Goal: Task Accomplishment & Management: Manage account settings

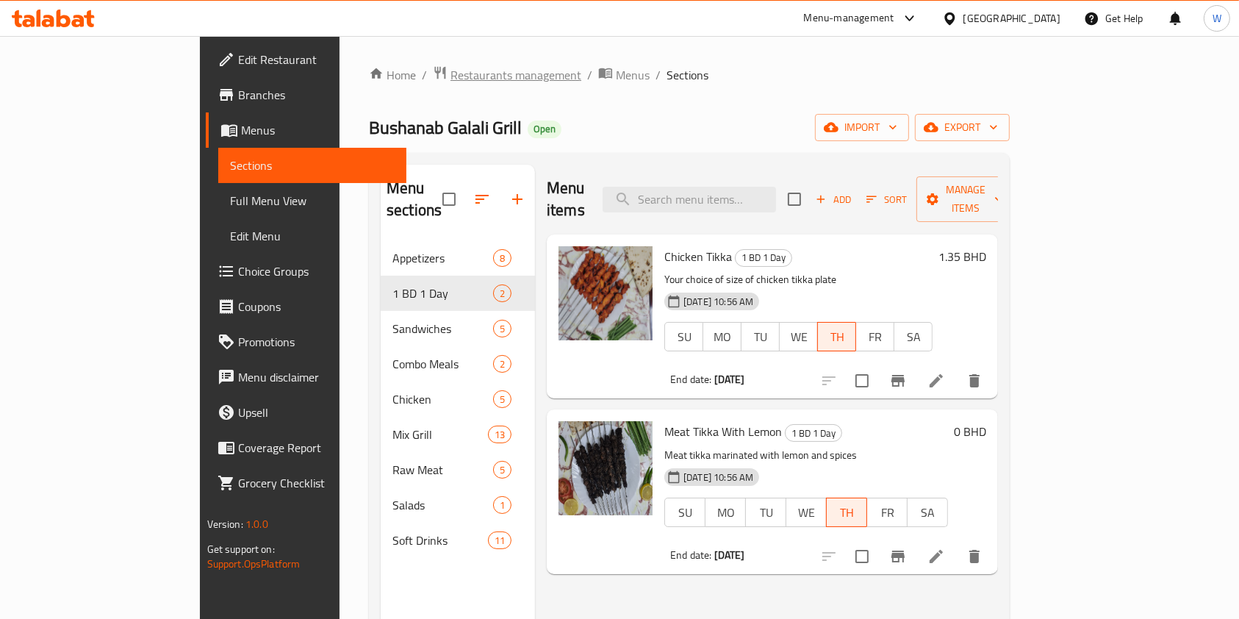
click at [450, 74] on span "Restaurants management" at bounding box center [515, 75] width 131 height 18
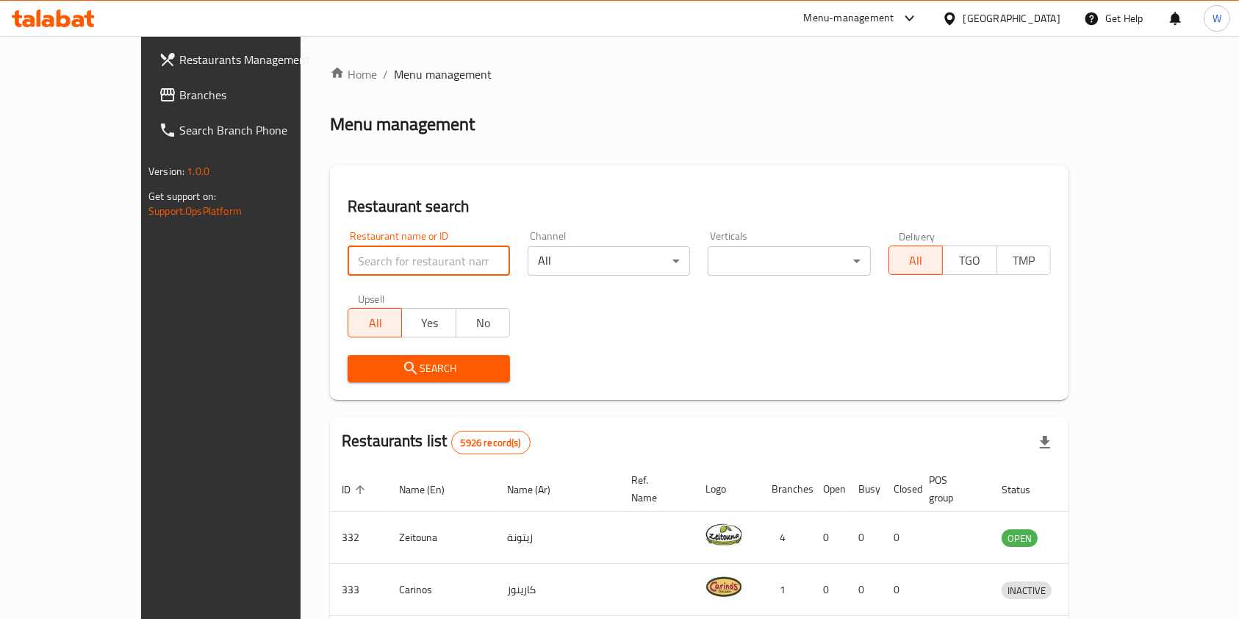
click at [348, 257] on input "search" at bounding box center [429, 260] width 162 height 29
click at [352, 257] on input "search" at bounding box center [429, 260] width 162 height 29
paste input "Bushanab Galali Grill"
type input "Bushanab"
click button "Search" at bounding box center [429, 368] width 162 height 27
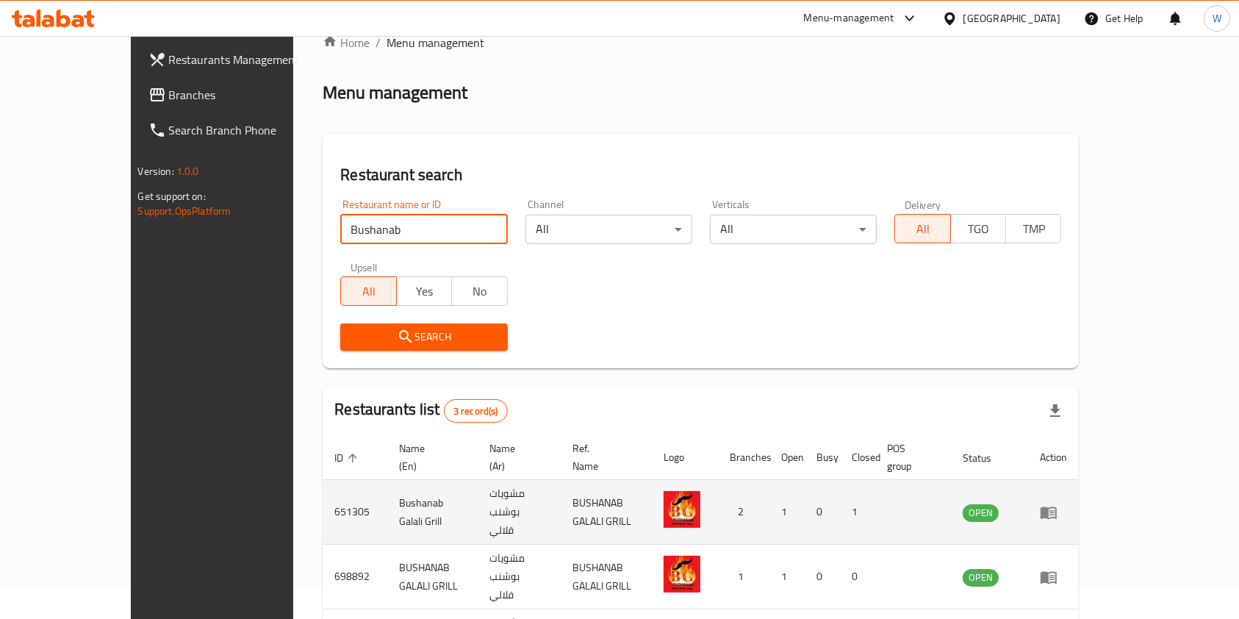
scroll to position [110, 0]
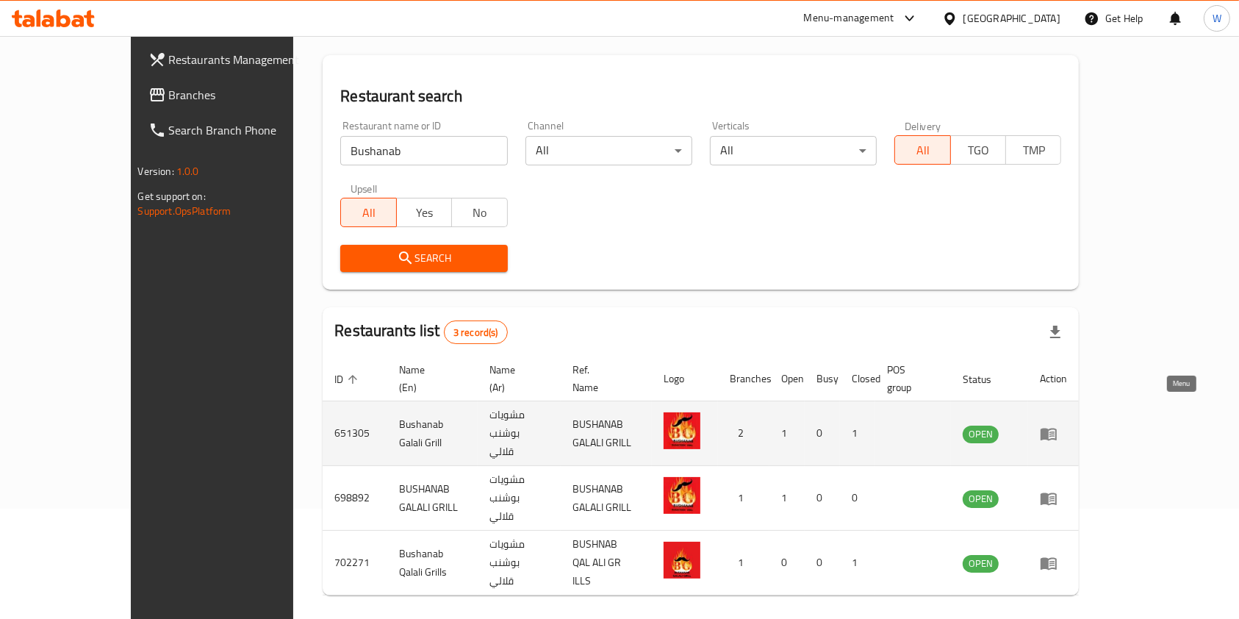
click at [1058, 425] on icon "enhanced table" at bounding box center [1049, 434] width 18 height 18
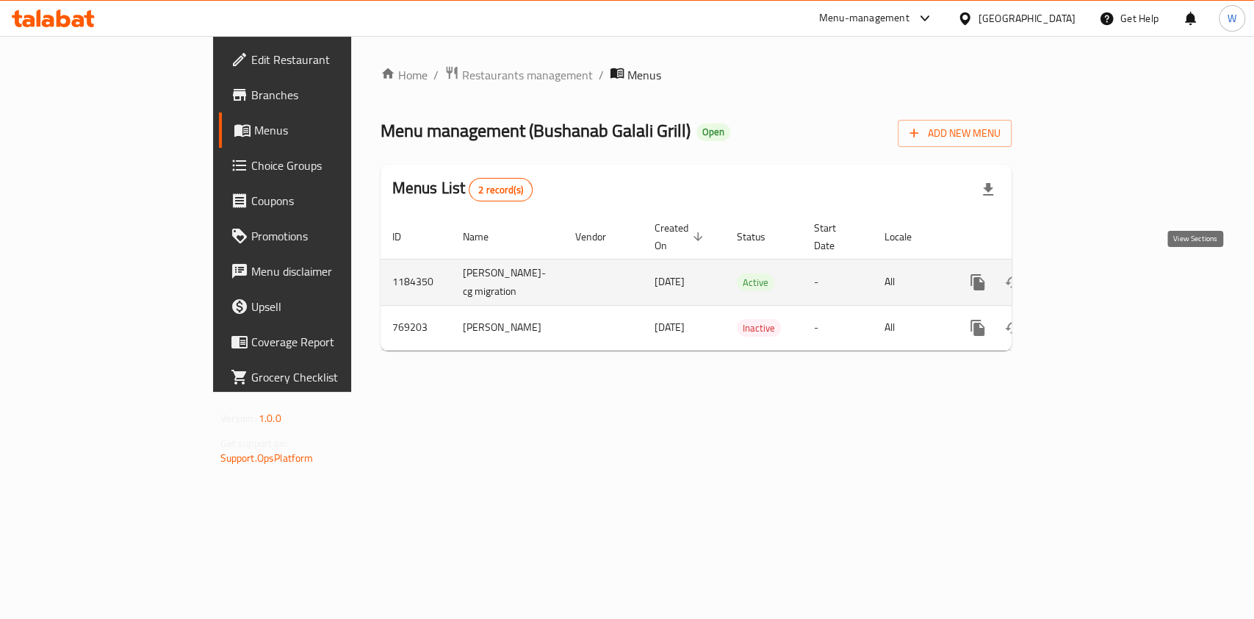
click at [1093, 275] on icon "enhanced table" at bounding box center [1084, 282] width 18 height 18
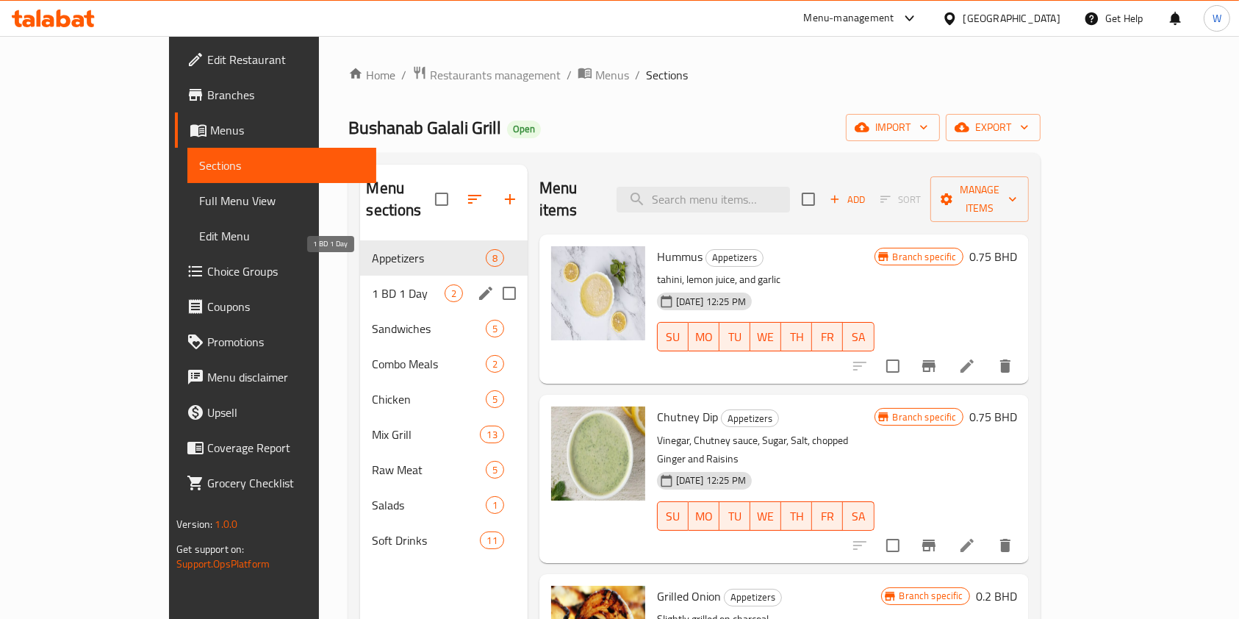
click at [372, 284] on span "1 BD 1 Day" at bounding box center [408, 293] width 72 height 18
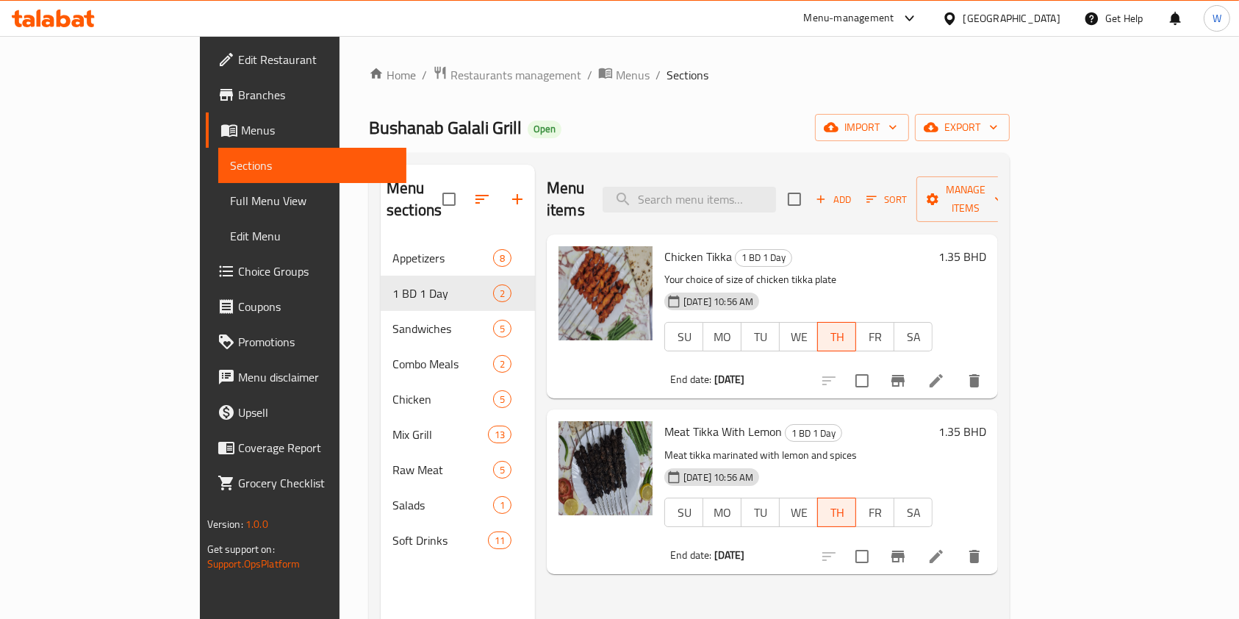
click at [238, 98] on span "Branches" at bounding box center [316, 95] width 157 height 18
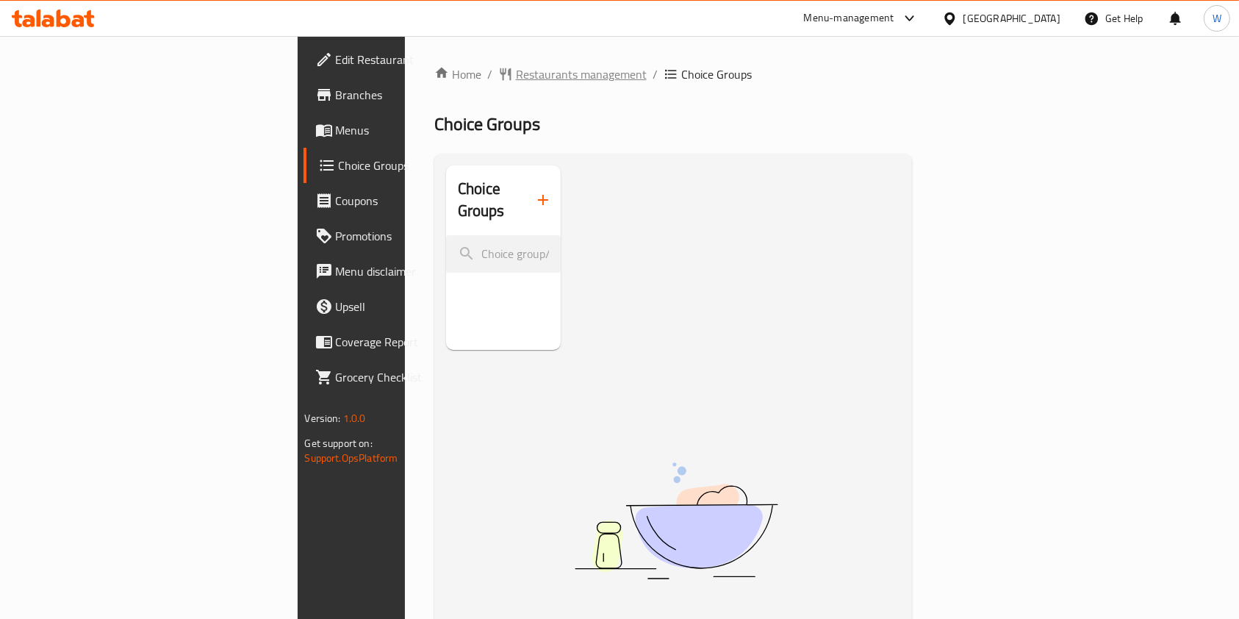
click at [516, 80] on span "Restaurants management" at bounding box center [581, 74] width 131 height 18
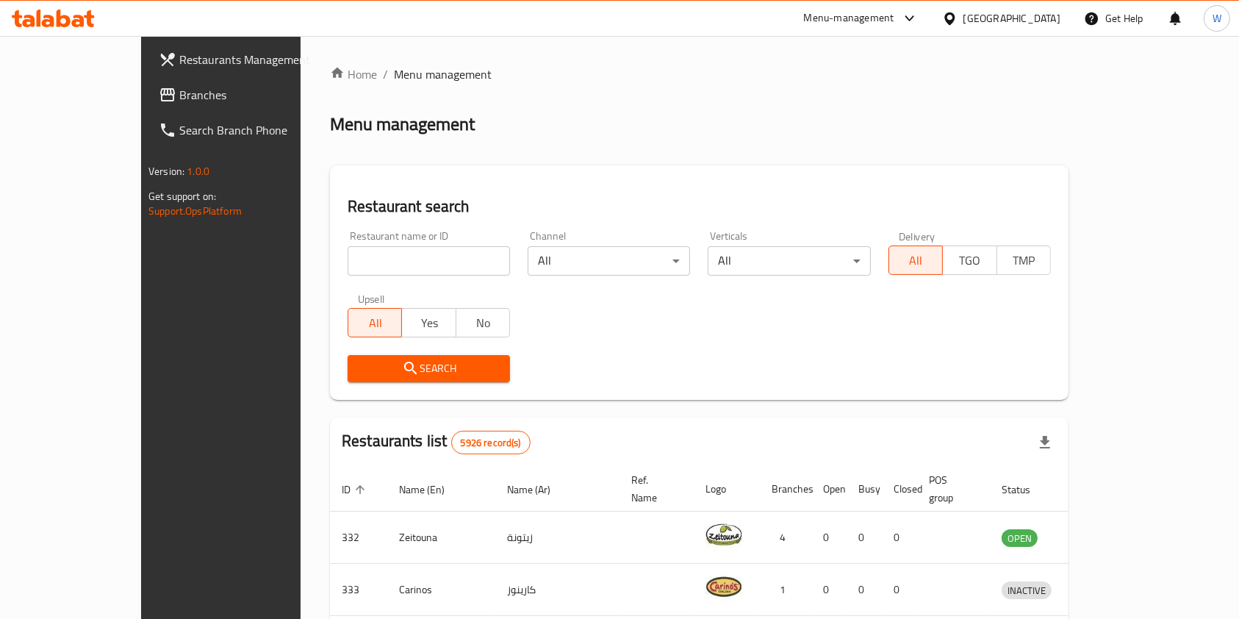
click at [179, 100] on span "Branches" at bounding box center [257, 95] width 157 height 18
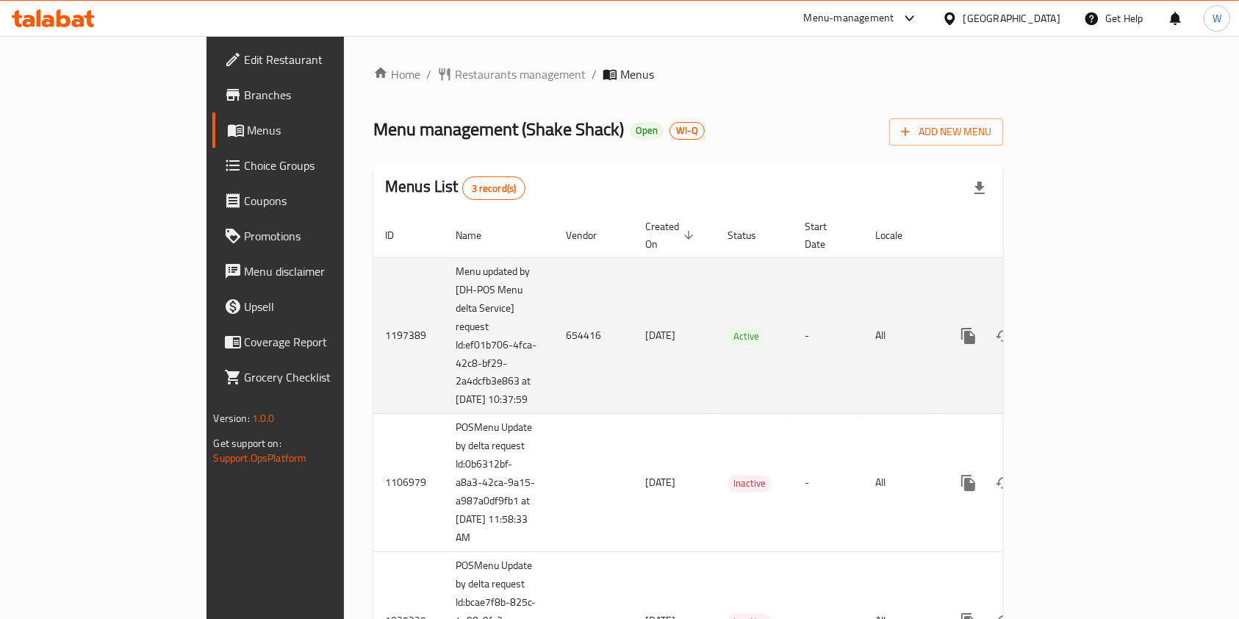
click at [1092, 327] on link "enhanced table" at bounding box center [1074, 335] width 35 height 35
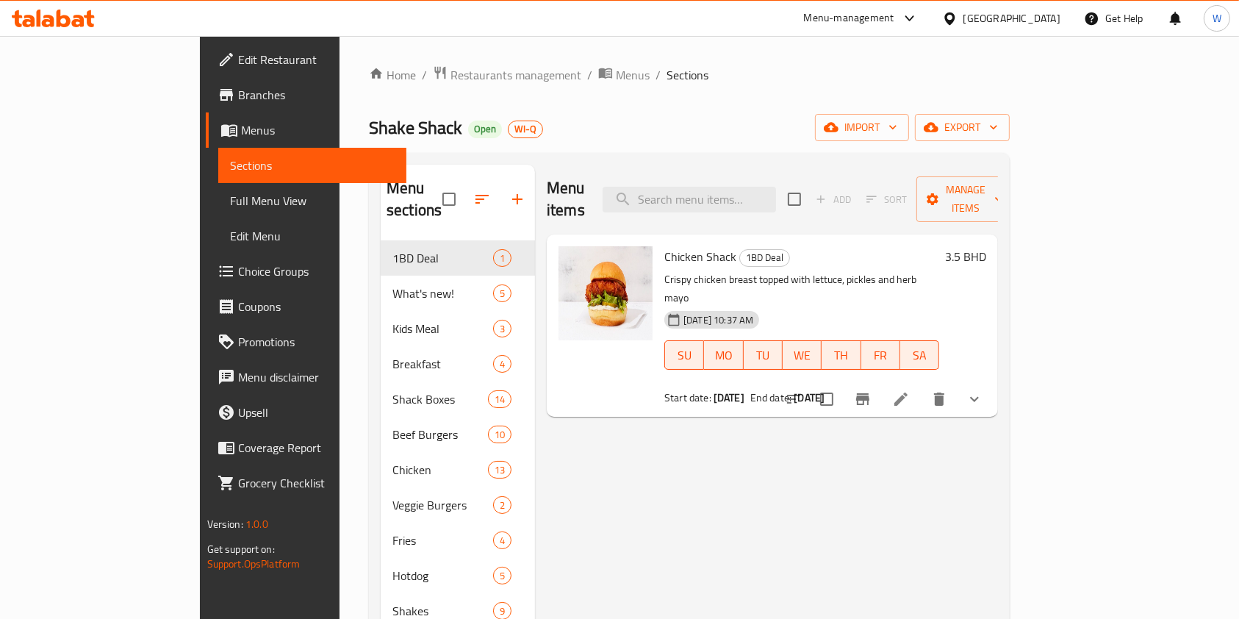
click at [922, 386] on li at bounding box center [900, 399] width 41 height 26
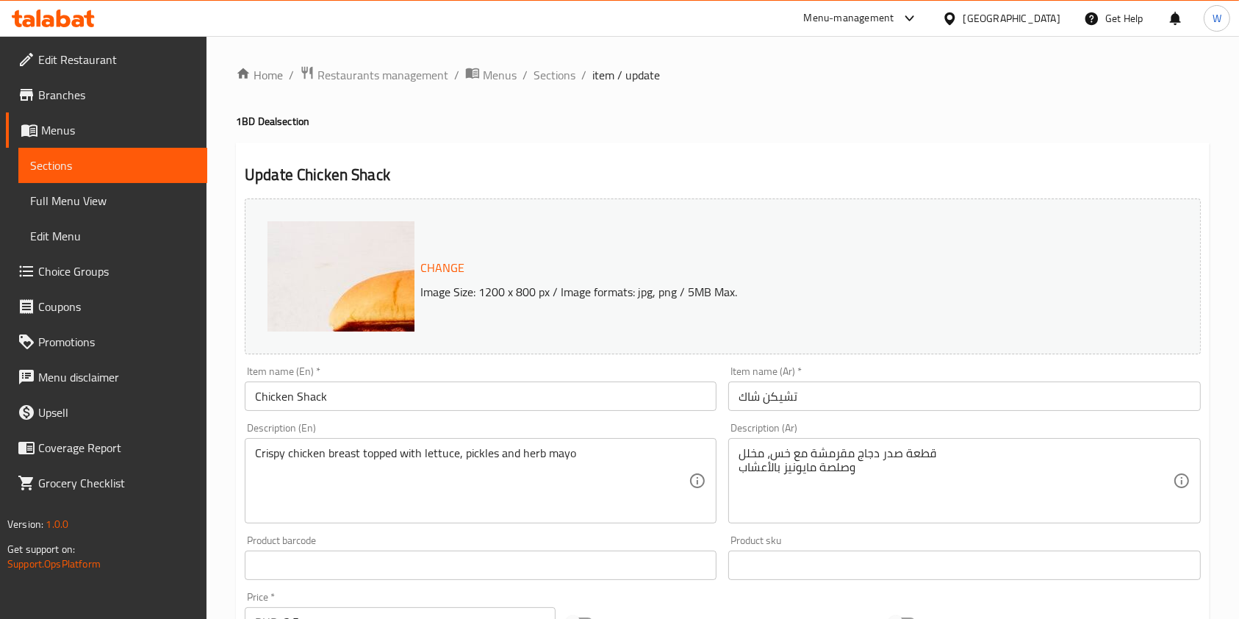
click at [41, 107] on link "Branches" at bounding box center [106, 94] width 201 height 35
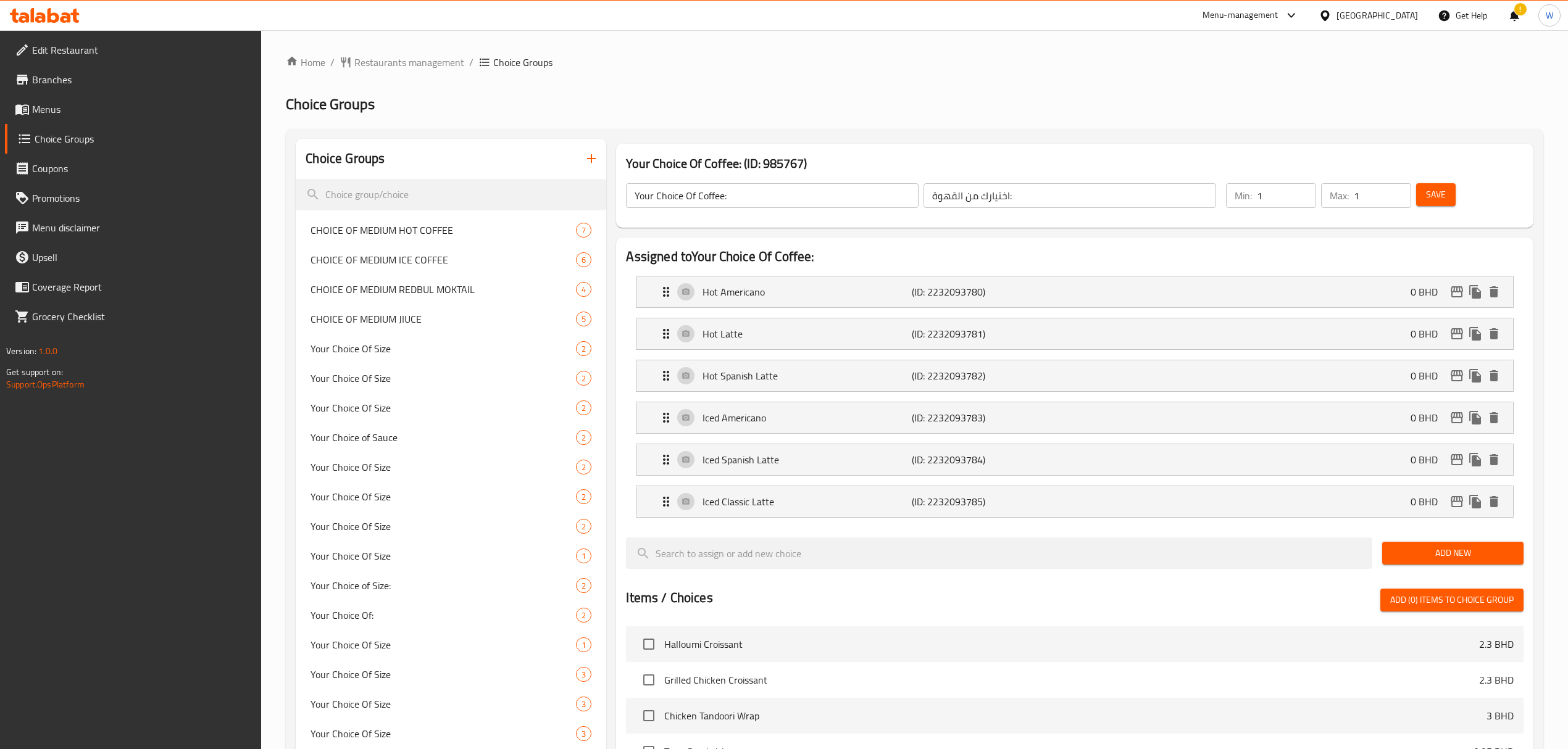
scroll to position [539, 0]
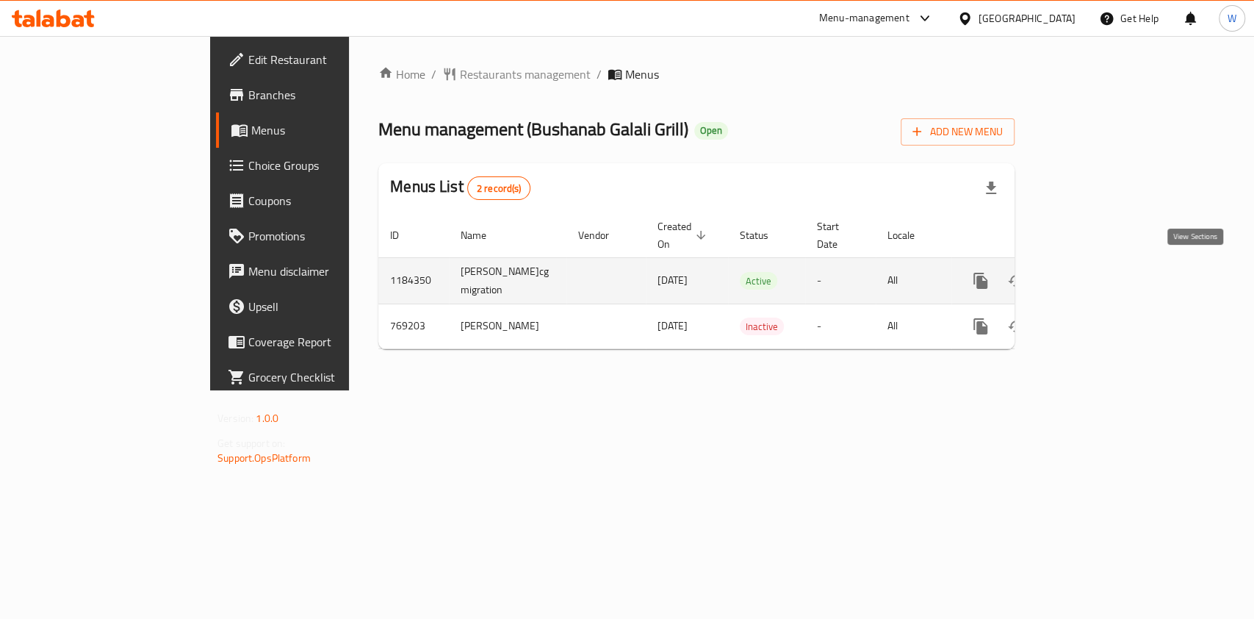
click at [1096, 273] on icon "enhanced table" at bounding box center [1087, 281] width 18 height 18
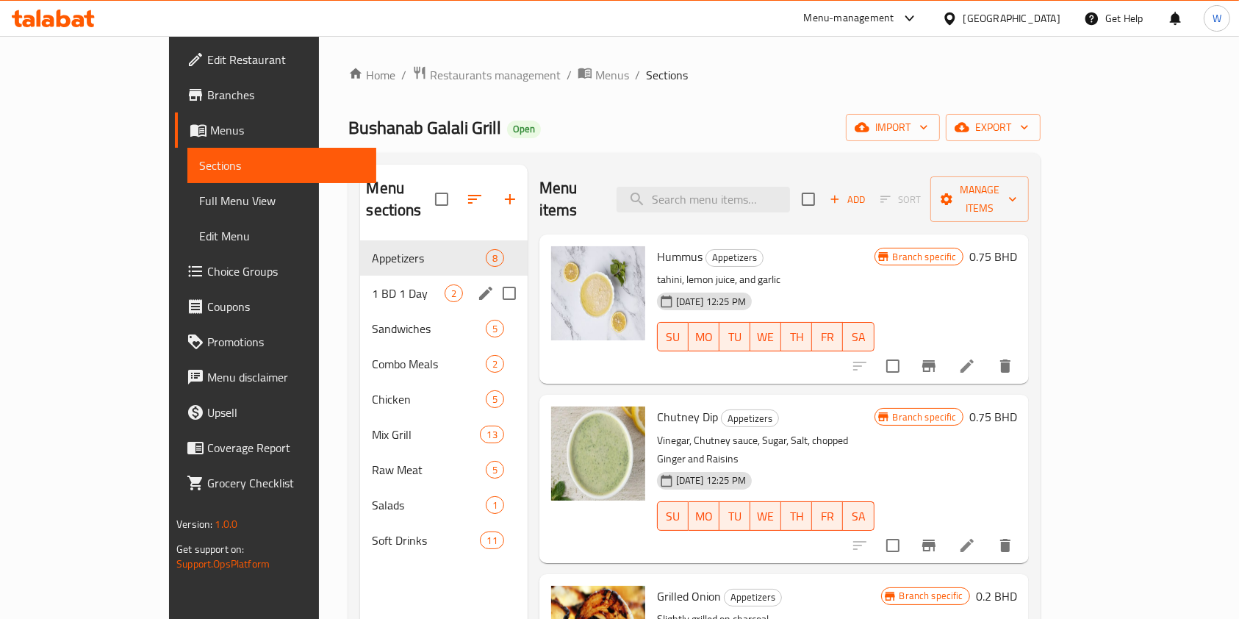
click at [372, 284] on span "1 BD 1 Day" at bounding box center [408, 293] width 72 height 18
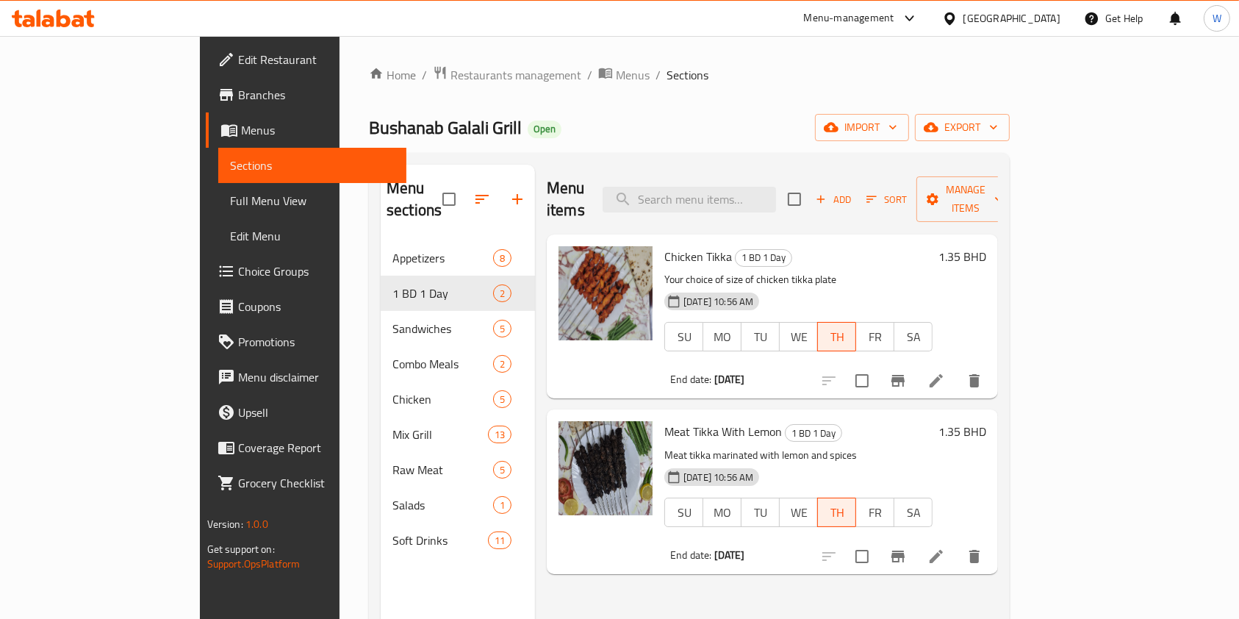
click at [943, 374] on icon at bounding box center [936, 380] width 13 height 13
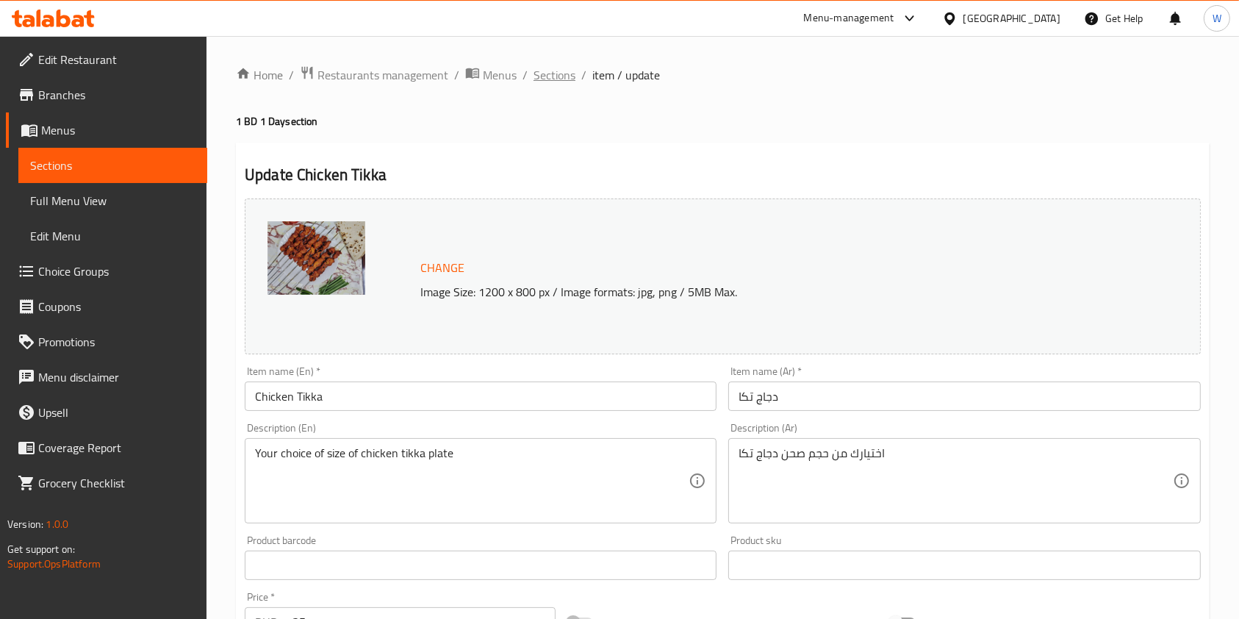
click at [559, 80] on span "Sections" at bounding box center [555, 75] width 42 height 18
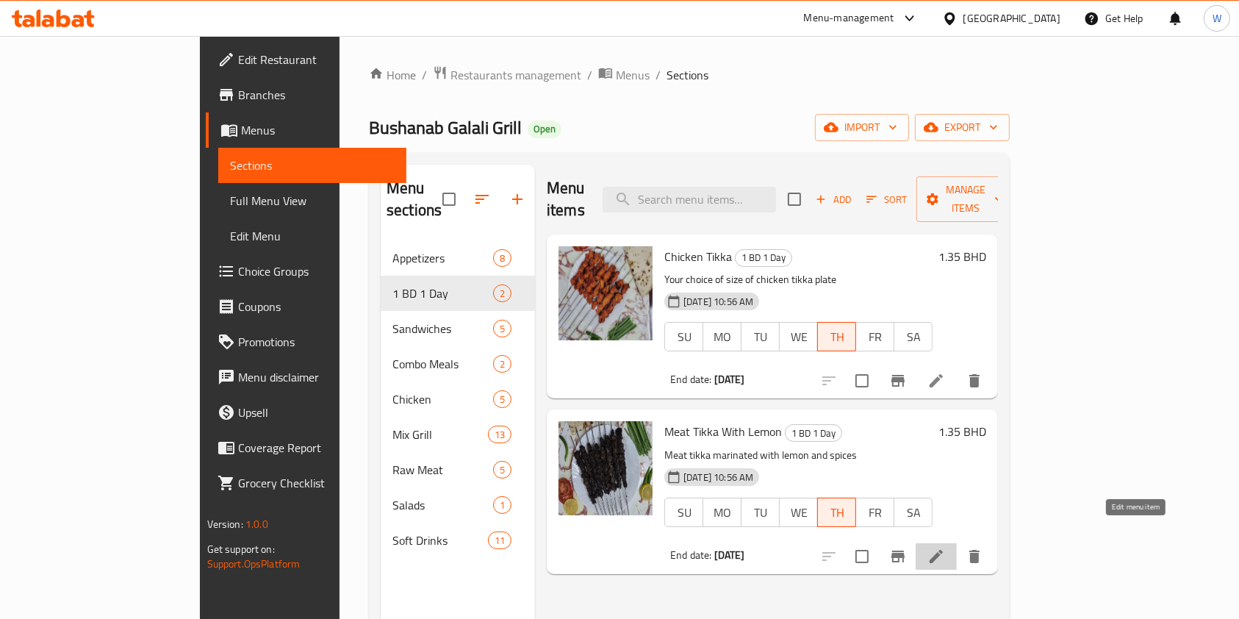
click at [945, 548] on icon at bounding box center [936, 557] width 18 height 18
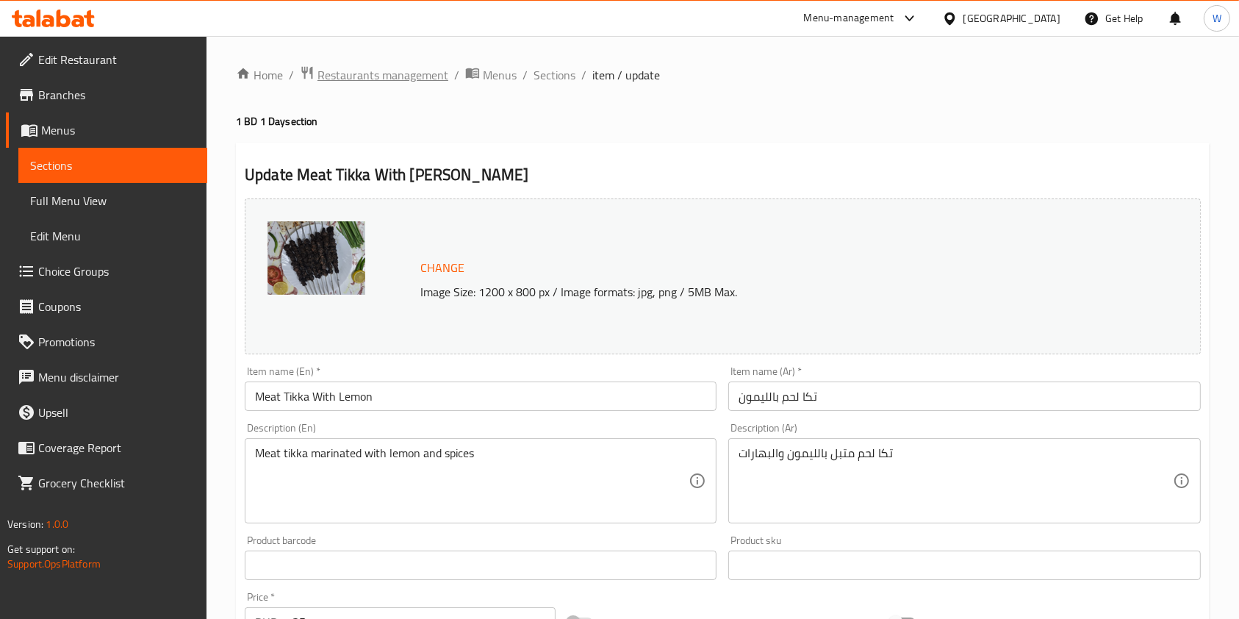
click at [412, 73] on span "Restaurants management" at bounding box center [382, 75] width 131 height 18
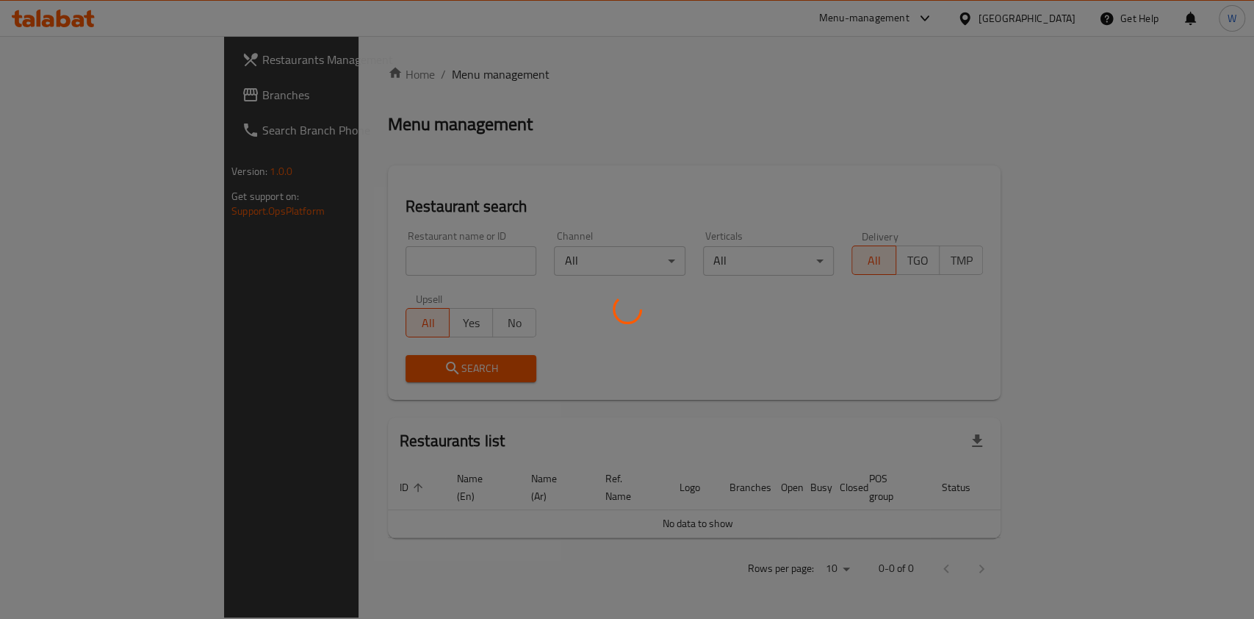
click at [353, 256] on div at bounding box center [627, 309] width 1254 height 619
click at [329, 253] on div at bounding box center [627, 309] width 1254 height 619
click at [323, 261] on div at bounding box center [627, 309] width 1254 height 619
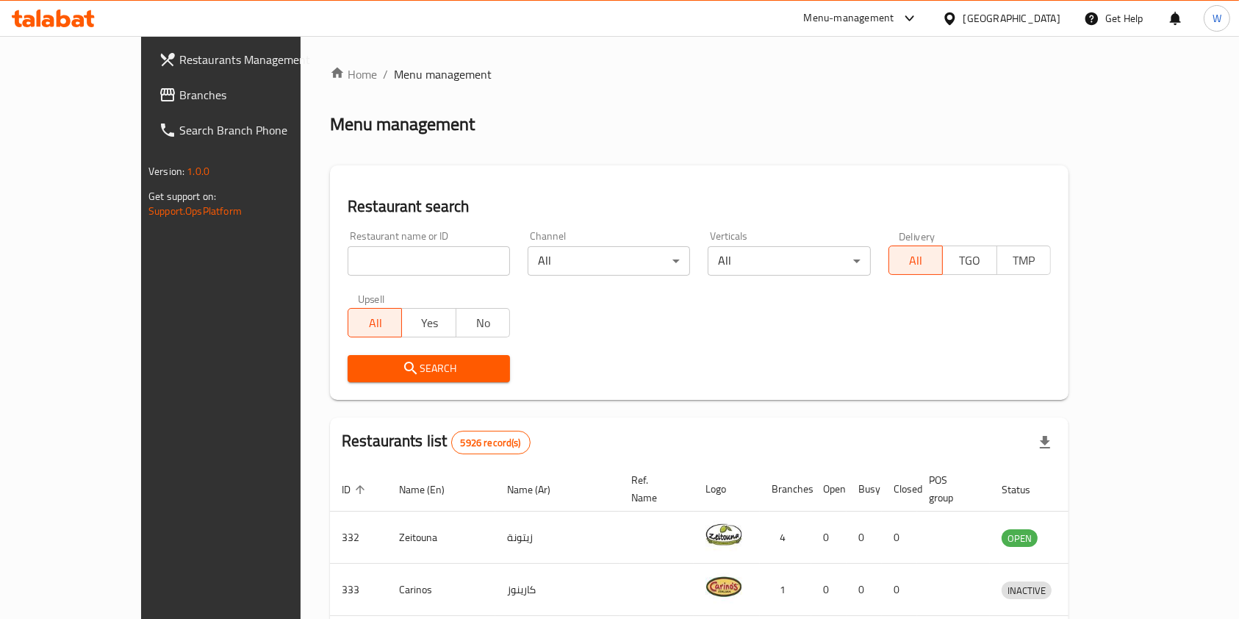
click at [409, 273] on input "search" at bounding box center [429, 260] width 162 height 29
paste input "King Karak"
type input "King Karak"
click button "Search" at bounding box center [429, 368] width 162 height 27
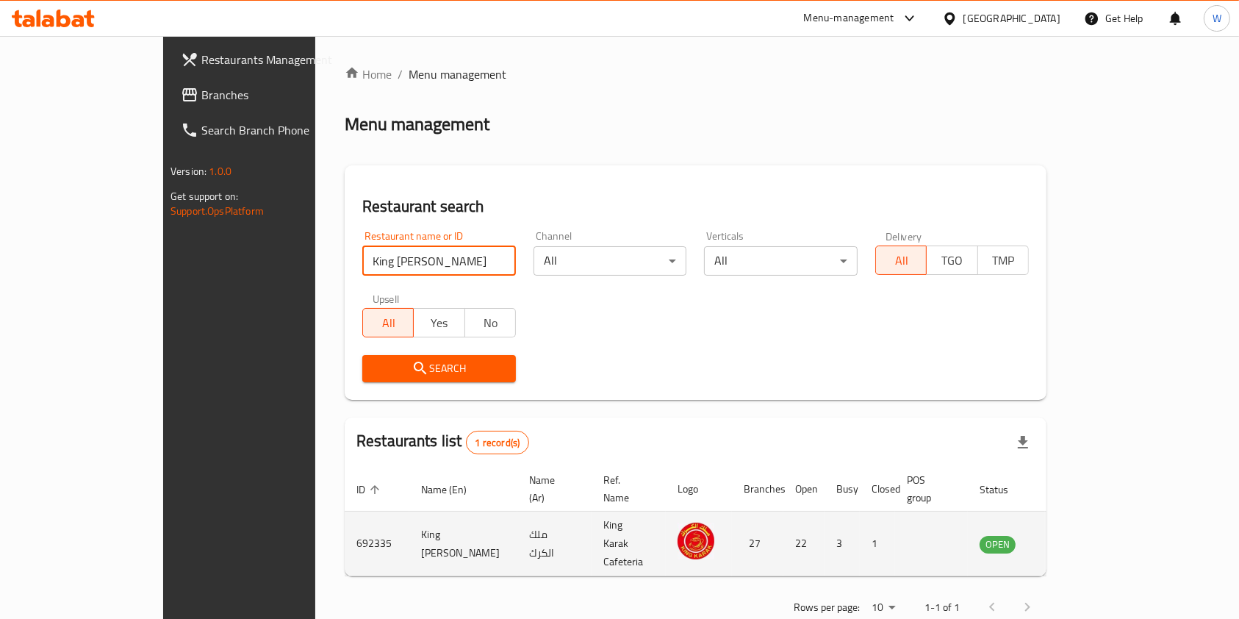
click at [1096, 532] on td "enhanced table" at bounding box center [1070, 543] width 51 height 65
click at [1074, 535] on icon "enhanced table" at bounding box center [1066, 544] width 18 height 18
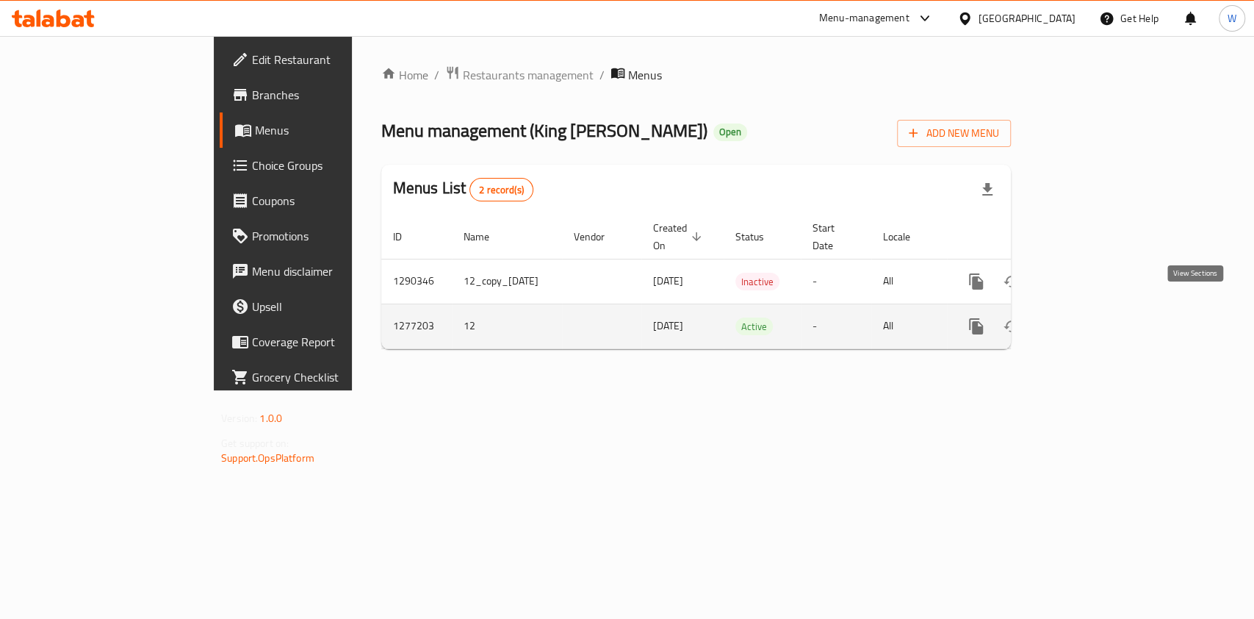
click at [1091, 317] on icon "enhanced table" at bounding box center [1083, 326] width 18 height 18
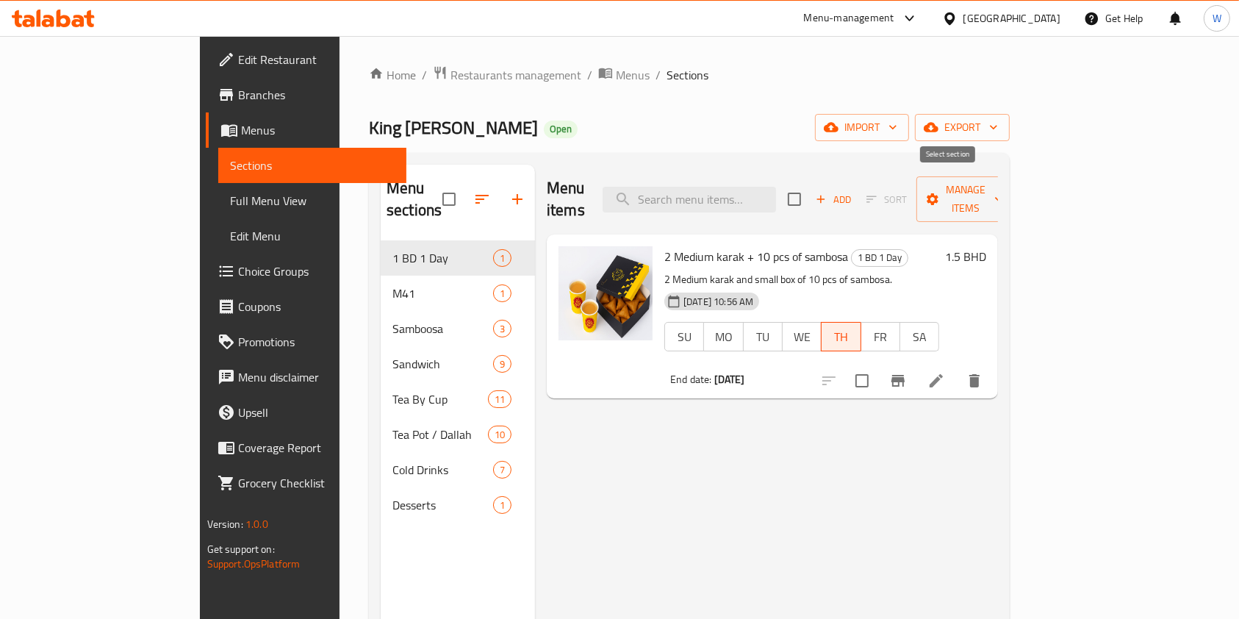
drag, startPoint x: 952, startPoint y: 191, endPoint x: 1009, endPoint y: 198, distance: 57.0
click at [810, 191] on input "checkbox" at bounding box center [794, 199] width 31 height 31
checkbox input "true"
click at [1003, 193] on span "Manage items" at bounding box center [965, 199] width 75 height 37
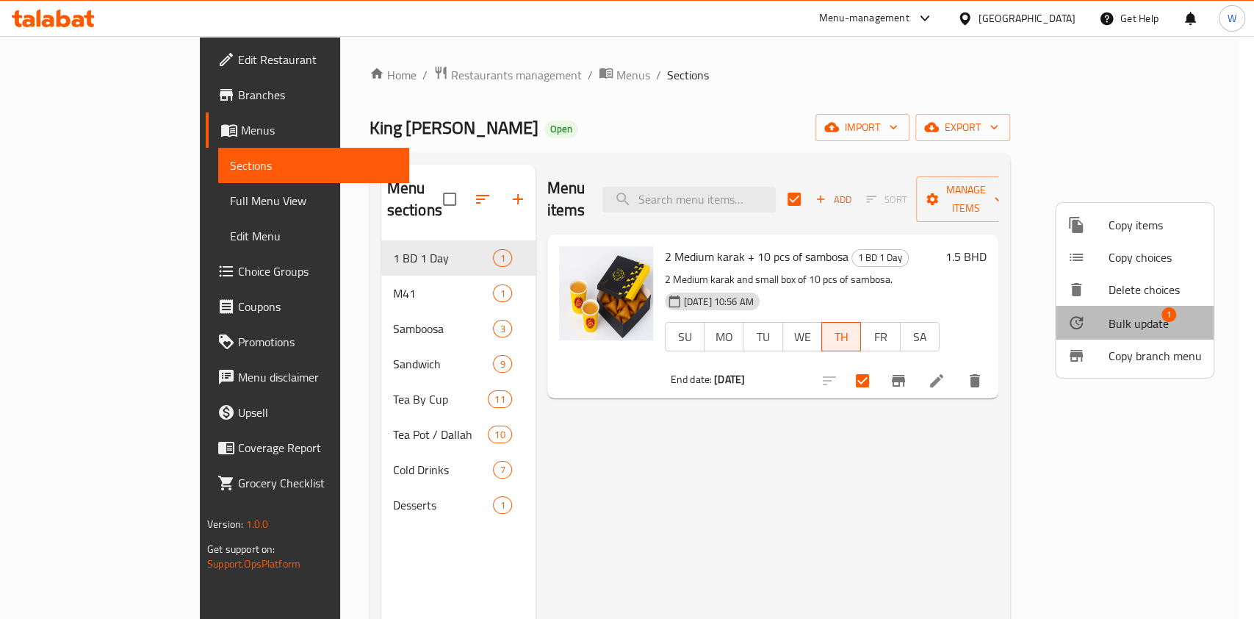
click at [1135, 320] on span "Bulk update" at bounding box center [1139, 324] width 60 height 18
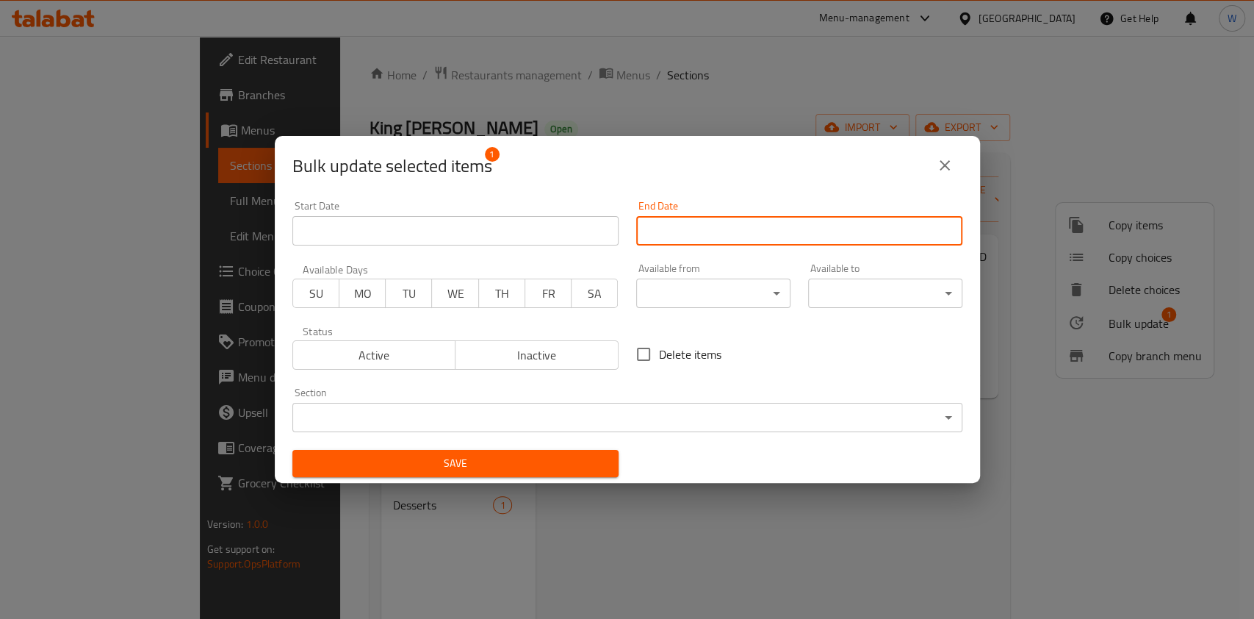
click at [667, 236] on input "Start Date" at bounding box center [799, 230] width 326 height 29
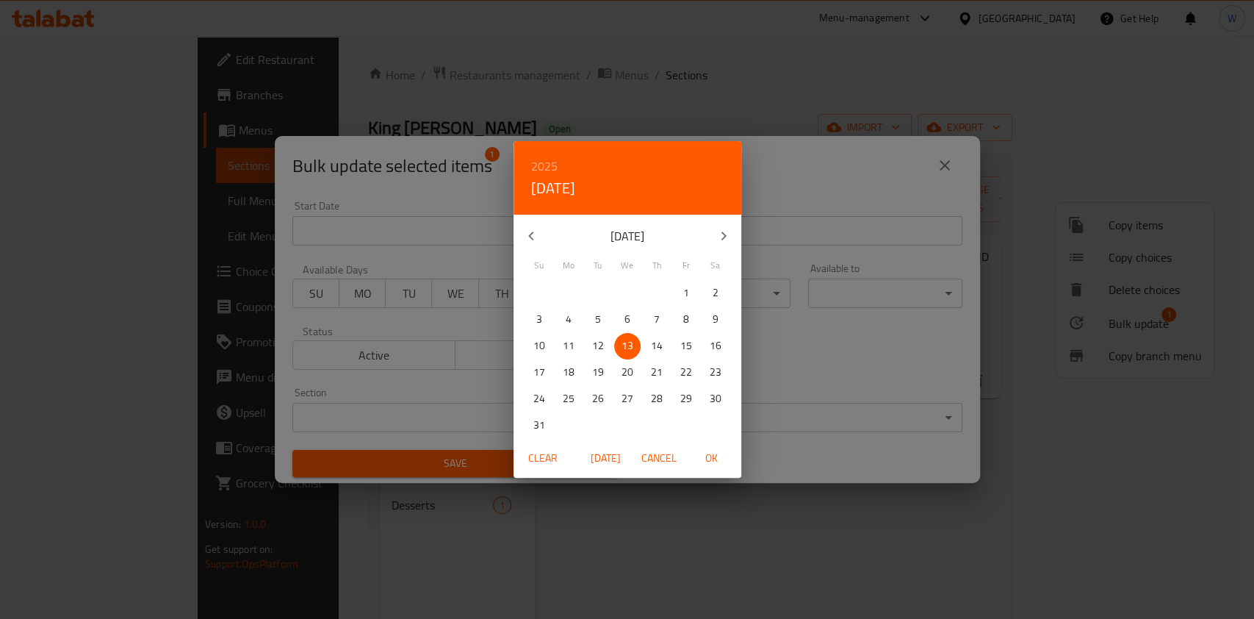
click at [683, 348] on p "15" at bounding box center [687, 346] width 12 height 18
click at [717, 455] on span "OK" at bounding box center [711, 458] width 35 height 18
type input "15-08-2025"
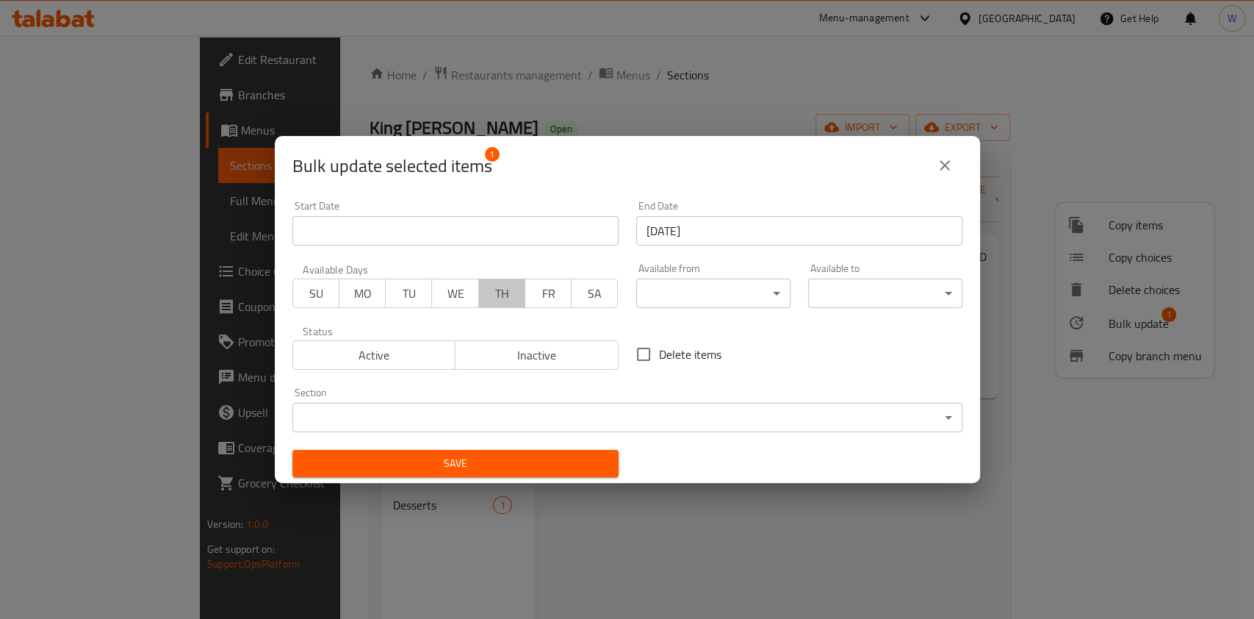
click at [505, 297] on span "TH" at bounding box center [502, 293] width 35 height 21
click at [534, 298] on span "FR" at bounding box center [548, 293] width 35 height 21
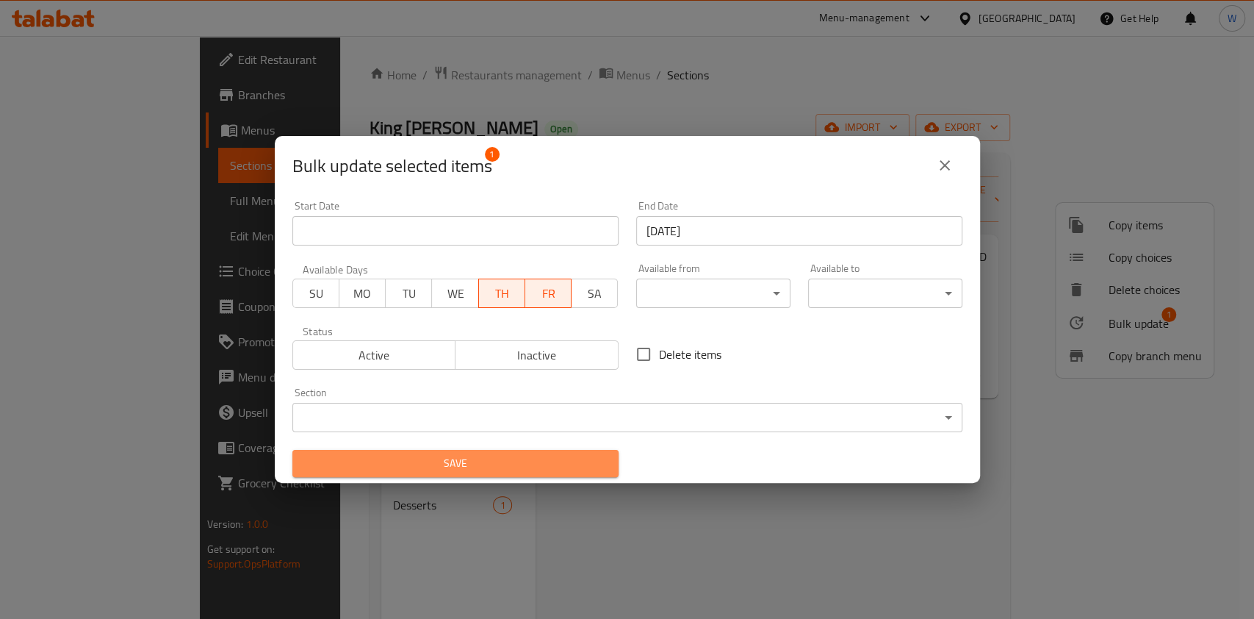
click at [542, 459] on span "Save" at bounding box center [455, 463] width 303 height 18
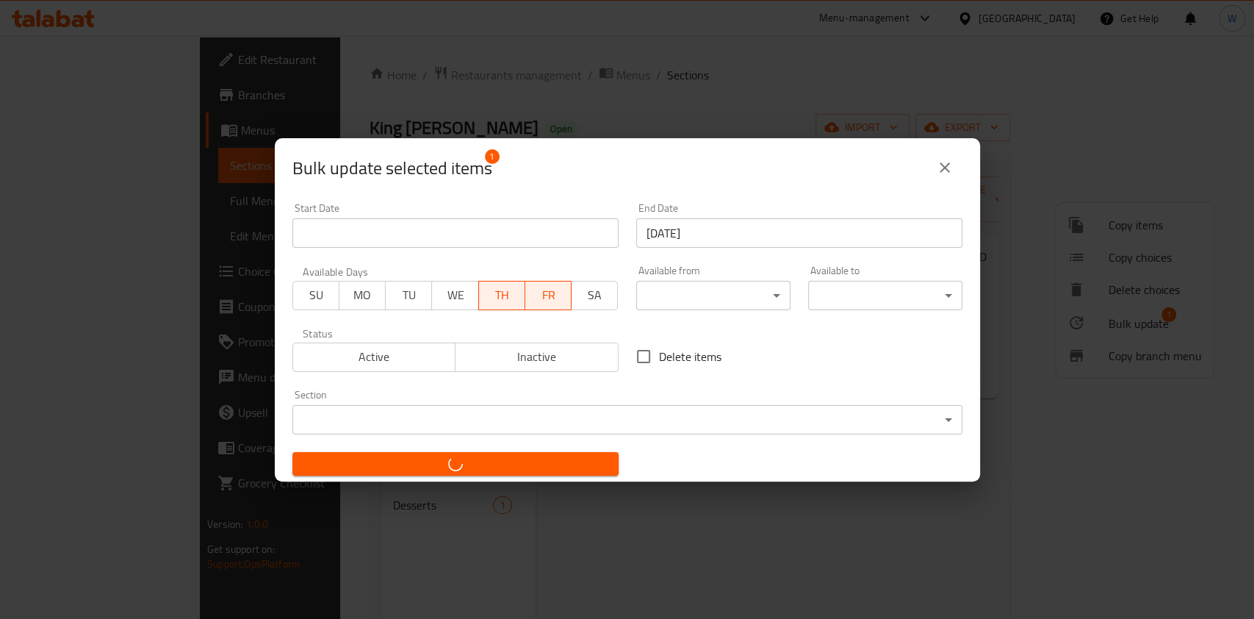
checkbox input "false"
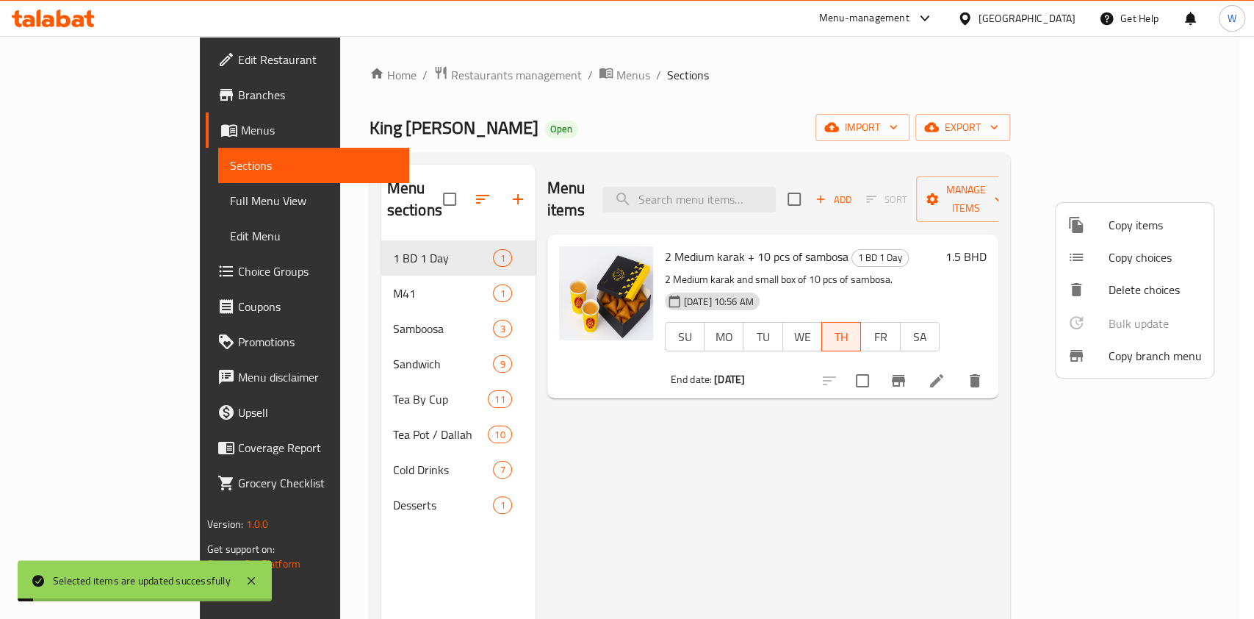
click at [918, 473] on div at bounding box center [627, 309] width 1254 height 619
